Goal: Book appointment/travel/reservation

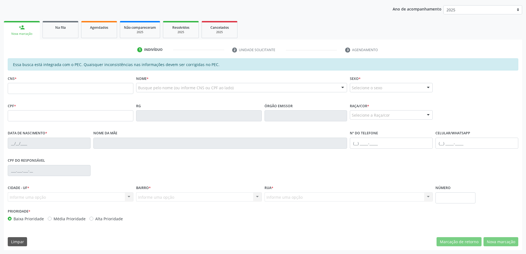
scroll to position [101, 0]
click at [62, 28] on span "Na fila" at bounding box center [60, 27] width 10 height 5
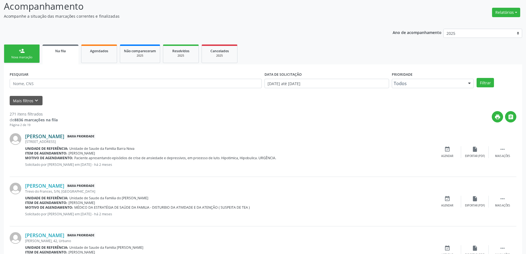
scroll to position [83, 0]
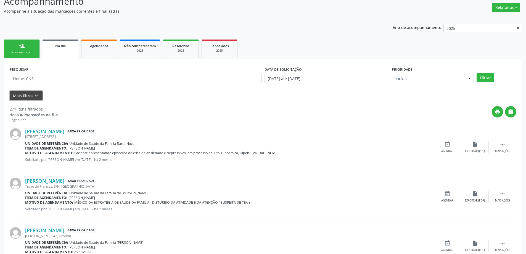
click at [36, 96] on icon "keyboard_arrow_down" at bounding box center [36, 96] width 6 height 6
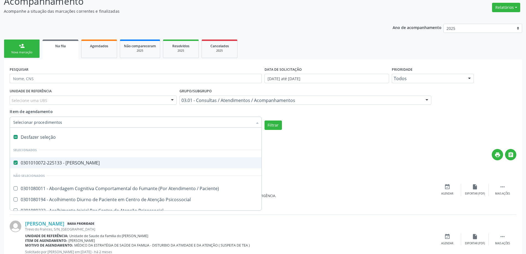
click at [14, 163] on Psiquiatra at bounding box center [16, 162] width 4 height 4
click at [14, 163] on Psiquiatra "checkbox" at bounding box center [12, 163] width 4 height 4
checkbox Psiquiatra "false"
click at [31, 123] on input "Item de agendamento" at bounding box center [132, 122] width 239 height 11
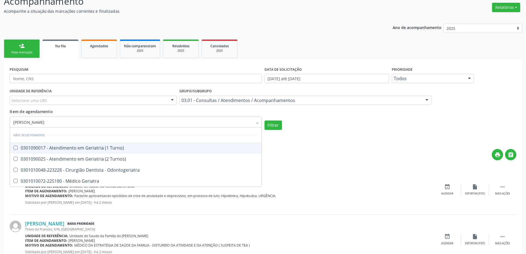
type input "GERIA"
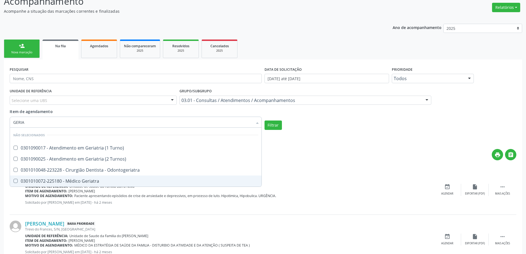
click at [47, 183] on div "0301010072-225180 - Médico Geriatra" at bounding box center [135, 181] width 245 height 4
checkbox Geriatra "true"
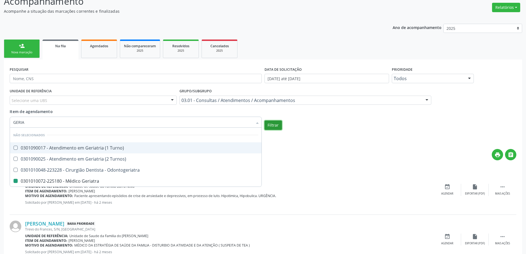
checkbox Turno\) "true"
checkbox Geriatra "false"
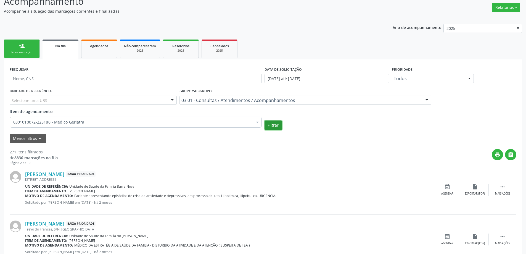
click at [269, 123] on button "Filtrar" at bounding box center [273, 124] width 17 height 9
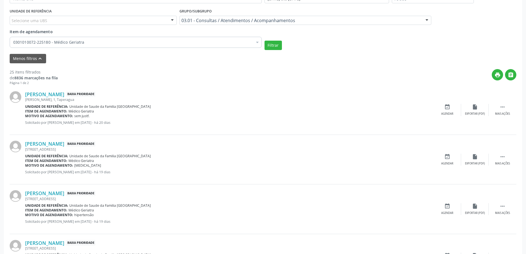
scroll to position [193, 0]
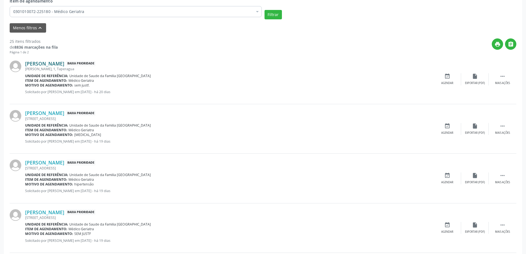
click at [52, 63] on link "[PERSON_NAME]" at bounding box center [44, 63] width 39 height 6
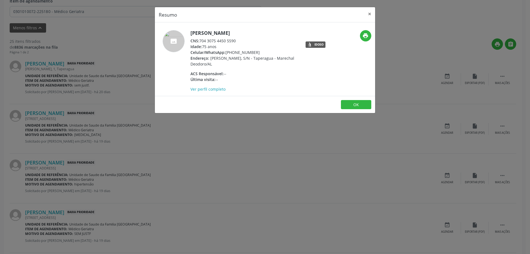
click at [235, 40] on div "CNS: 704 3075 4450 5590" at bounding box center [244, 41] width 107 height 6
drag, startPoint x: 237, startPoint y: 40, endPoint x: 200, endPoint y: 42, distance: 36.8
click at [200, 42] on div "CNS: 704 3075 4450 5590" at bounding box center [244, 41] width 107 height 6
copy div "704 3075 4450 5590"
click at [367, 15] on button "×" at bounding box center [369, 14] width 11 height 14
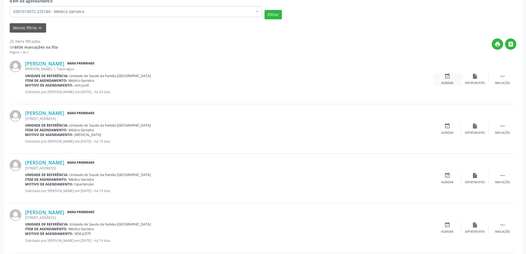
click at [449, 74] on icon "event_available" at bounding box center [447, 76] width 6 height 6
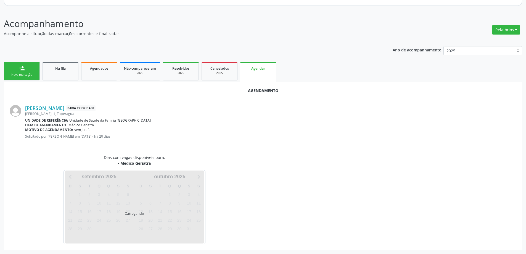
scroll to position [73, 0]
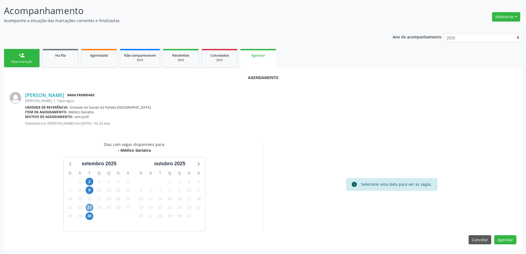
click at [88, 207] on span "23" at bounding box center [90, 208] width 8 height 8
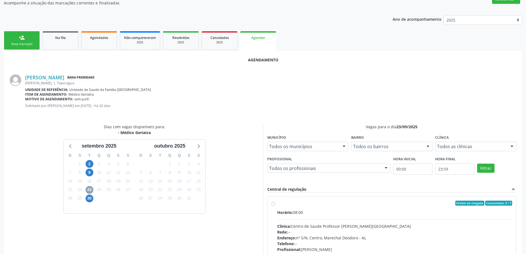
scroll to position [101, 0]
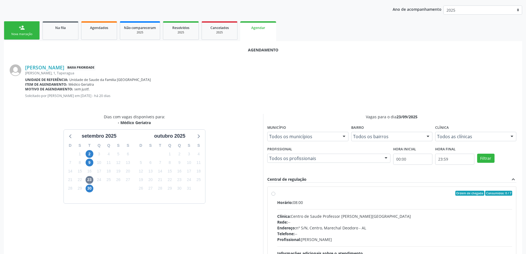
click at [277, 194] on label "Ordem de chegada Consumidos: 0 / 7 Horário: 08:00 Clínica: Centro de Saude Prof…" at bounding box center [394, 233] width 235 height 85
click at [272, 194] on input "Ordem de chegada Consumidos: 0 / 7 Horário: 08:00 Clínica: Centro de Saude Prof…" at bounding box center [274, 193] width 4 height 5
radio input "true"
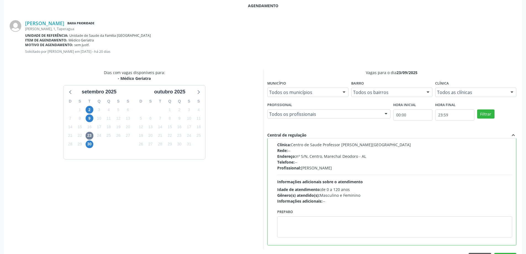
scroll to position [163, 0]
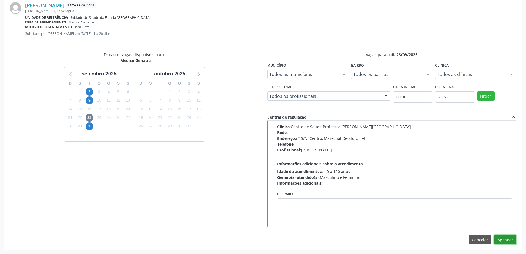
click at [501, 238] on button "Agendar" at bounding box center [505, 239] width 22 height 9
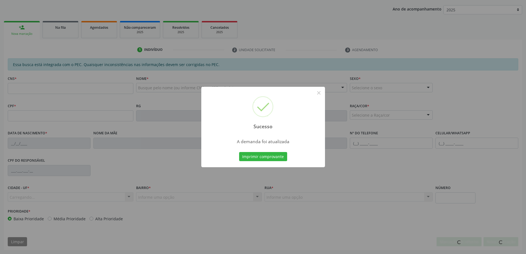
scroll to position [101, 0]
click at [318, 92] on button "×" at bounding box center [318, 92] width 9 height 9
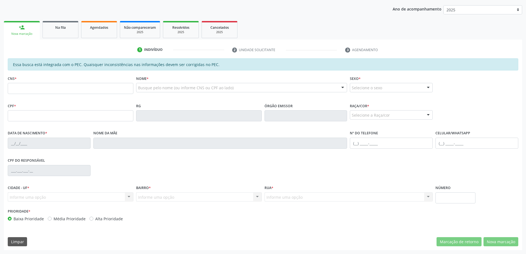
click at [55, 22] on link "Na fila" at bounding box center [61, 29] width 36 height 17
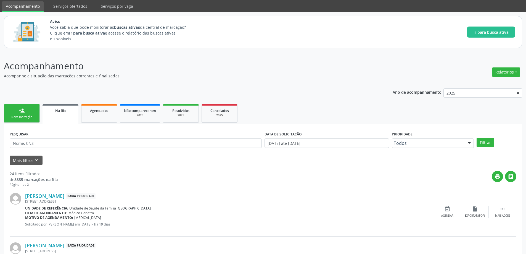
scroll to position [28, 0]
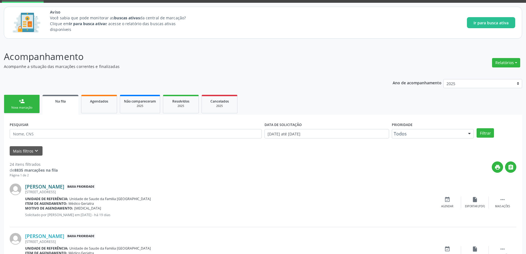
click at [64, 186] on link "[PERSON_NAME]" at bounding box center [44, 186] width 39 height 6
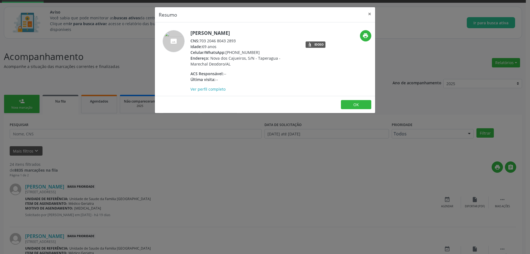
drag, startPoint x: 237, startPoint y: 40, endPoint x: 201, endPoint y: 41, distance: 35.6
click at [201, 41] on div "CNS: 703 2046 8043 2893" at bounding box center [244, 41] width 107 height 6
copy div "703 2046 8043 2893"
click at [370, 15] on button "×" at bounding box center [369, 14] width 11 height 14
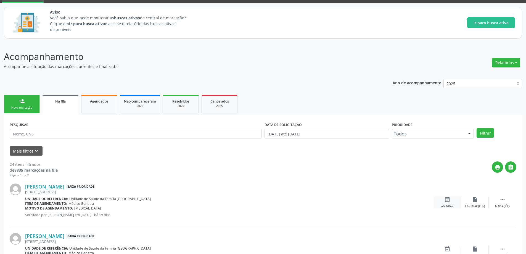
click at [447, 201] on icon "event_available" at bounding box center [447, 199] width 6 height 6
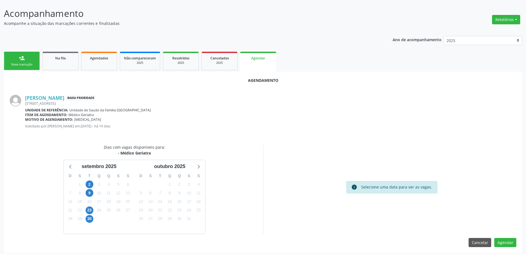
scroll to position [73, 0]
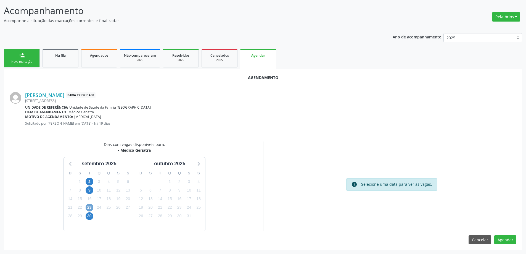
click at [90, 207] on span "23" at bounding box center [90, 208] width 8 height 8
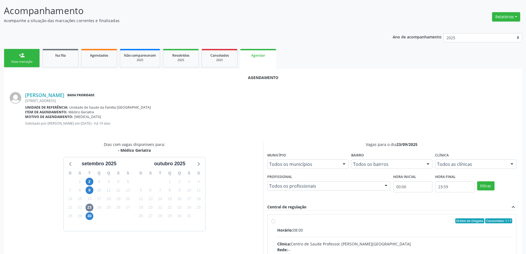
click at [275, 219] on input "Ordem de chegada Consumidos: 1 / 7 Horário: 08:00 Clínica: Centro de Saude Prof…" at bounding box center [274, 220] width 4 height 5
radio input "true"
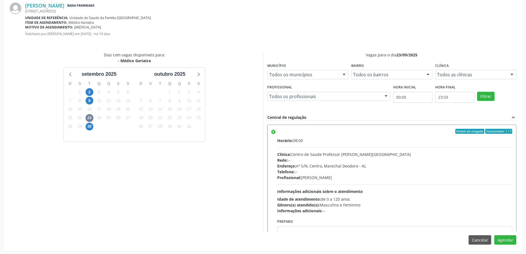
scroll to position [163, 0]
click at [502, 238] on button "Agendar" at bounding box center [505, 239] width 22 height 9
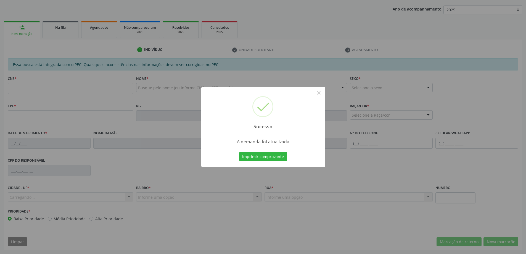
scroll to position [101, 0]
click at [318, 92] on button "×" at bounding box center [318, 92] width 9 height 9
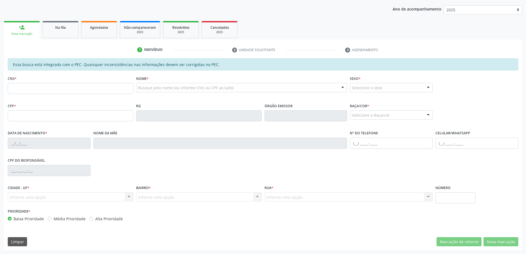
click at [54, 34] on link "Na fila" at bounding box center [61, 29] width 36 height 17
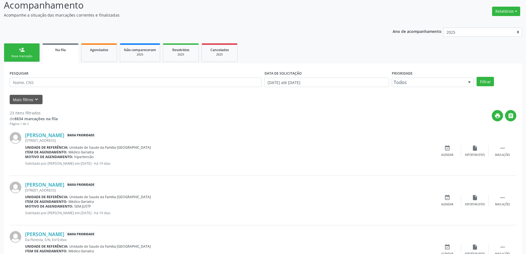
scroll to position [110, 0]
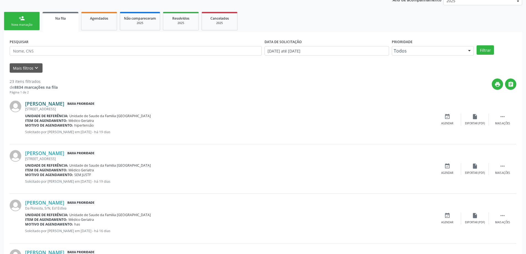
click at [62, 104] on link "[PERSON_NAME]" at bounding box center [44, 104] width 39 height 6
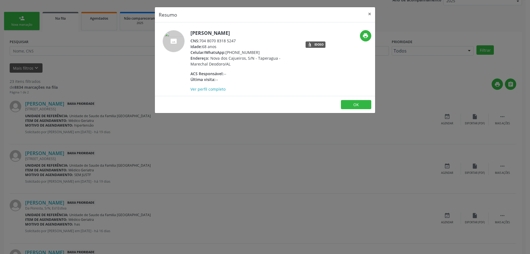
drag, startPoint x: 238, startPoint y: 40, endPoint x: 201, endPoint y: 42, distance: 36.5
click at [201, 42] on div "CNS: 704 8070 8318 5247" at bounding box center [244, 41] width 107 height 6
copy div "704 8070 8318 5247"
click at [373, 9] on button "×" at bounding box center [369, 14] width 11 height 14
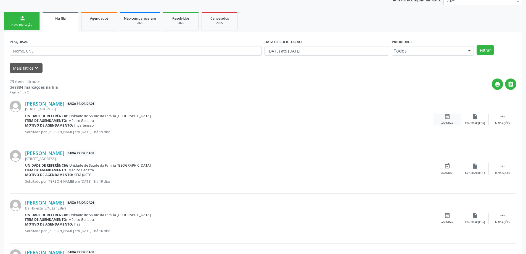
click at [450, 122] on div "Agendar" at bounding box center [447, 124] width 12 height 4
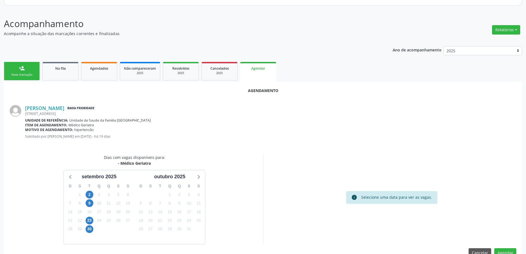
scroll to position [73, 0]
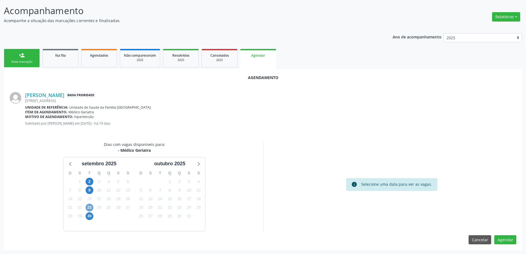
click at [93, 209] on span "23" at bounding box center [90, 208] width 8 height 8
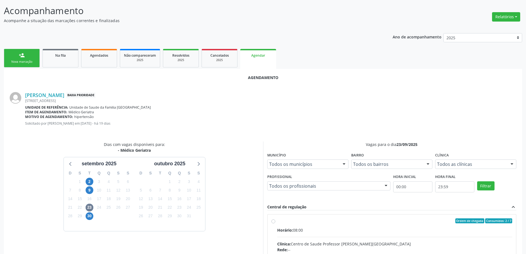
click at [273, 222] on input "Ordem de chegada Consumidos: 2 / 7 Horário: 08:00 Clínica: Centro de Saude Prof…" at bounding box center [274, 220] width 4 height 5
radio input "true"
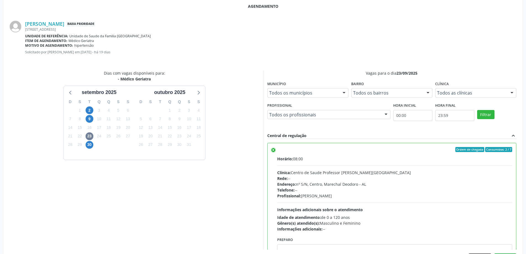
scroll to position [163, 0]
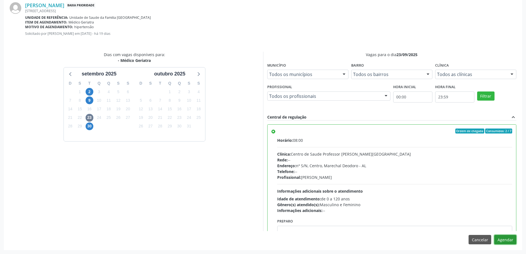
click at [507, 237] on button "Agendar" at bounding box center [505, 239] width 22 height 9
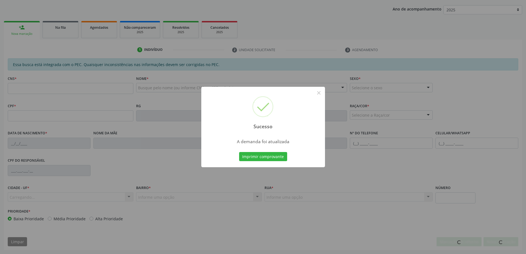
scroll to position [101, 0]
click at [316, 93] on button "×" at bounding box center [318, 92] width 9 height 9
